Goal: Information Seeking & Learning: Learn about a topic

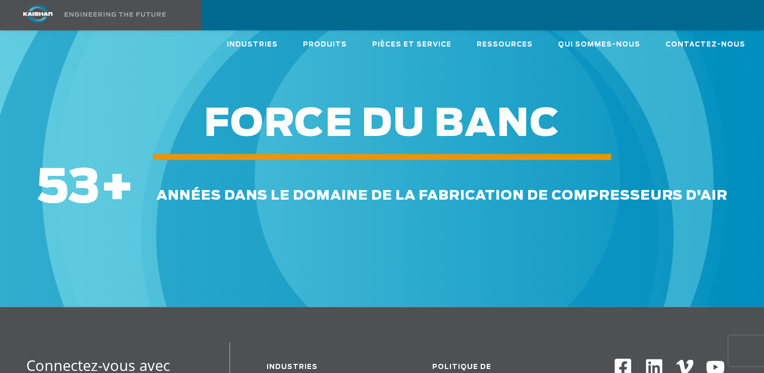
scroll to position [1617, 0]
